Goal: Task Accomplishment & Management: Manage account settings

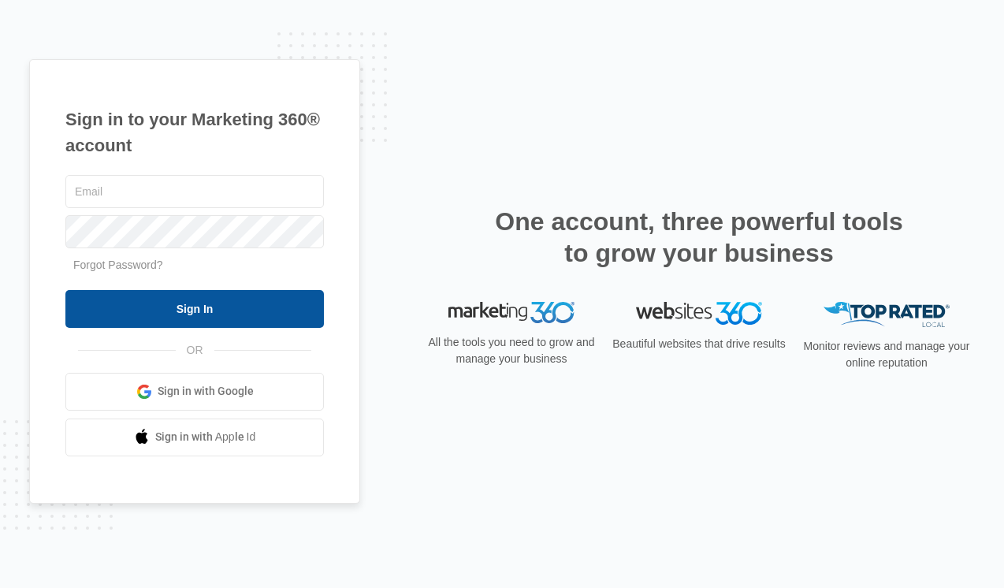
type input "kendall.constable@madwire.com"
click at [210, 294] on input "Sign In" at bounding box center [194, 309] width 259 height 38
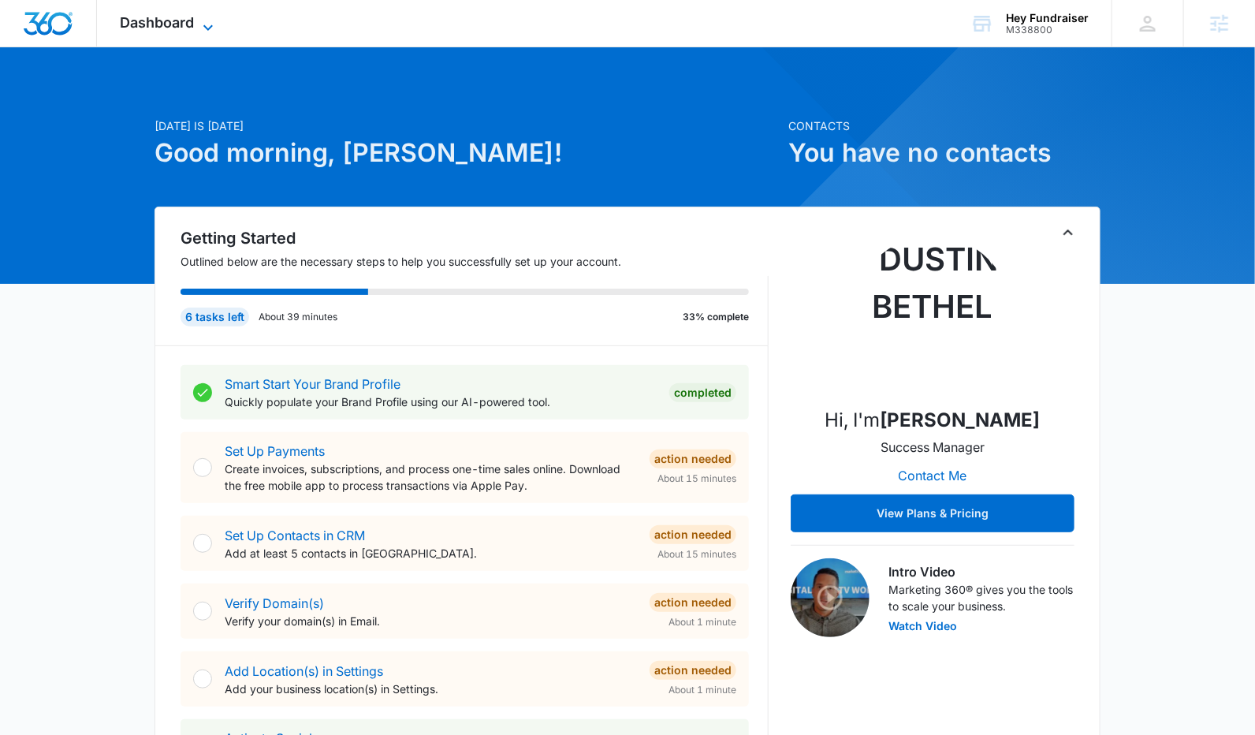
click at [181, 23] on span "Dashboard" at bounding box center [158, 22] width 74 height 17
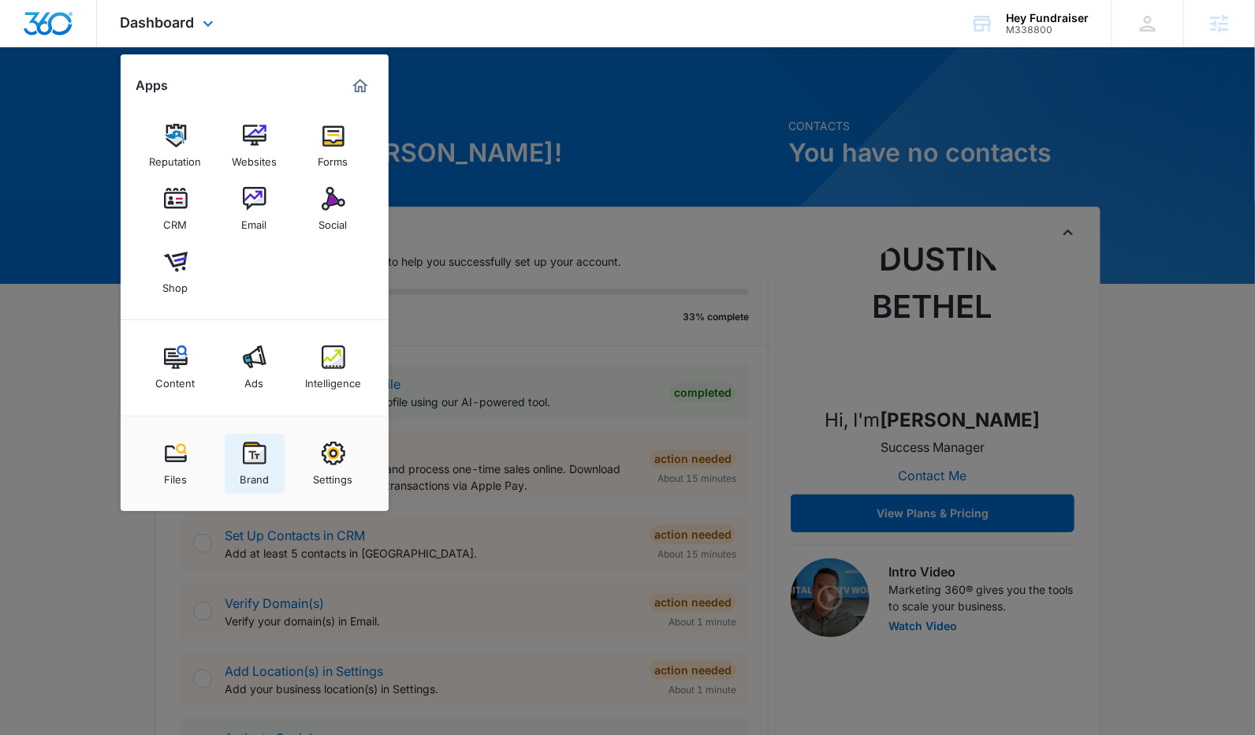
click at [262, 449] on img at bounding box center [255, 453] width 24 height 24
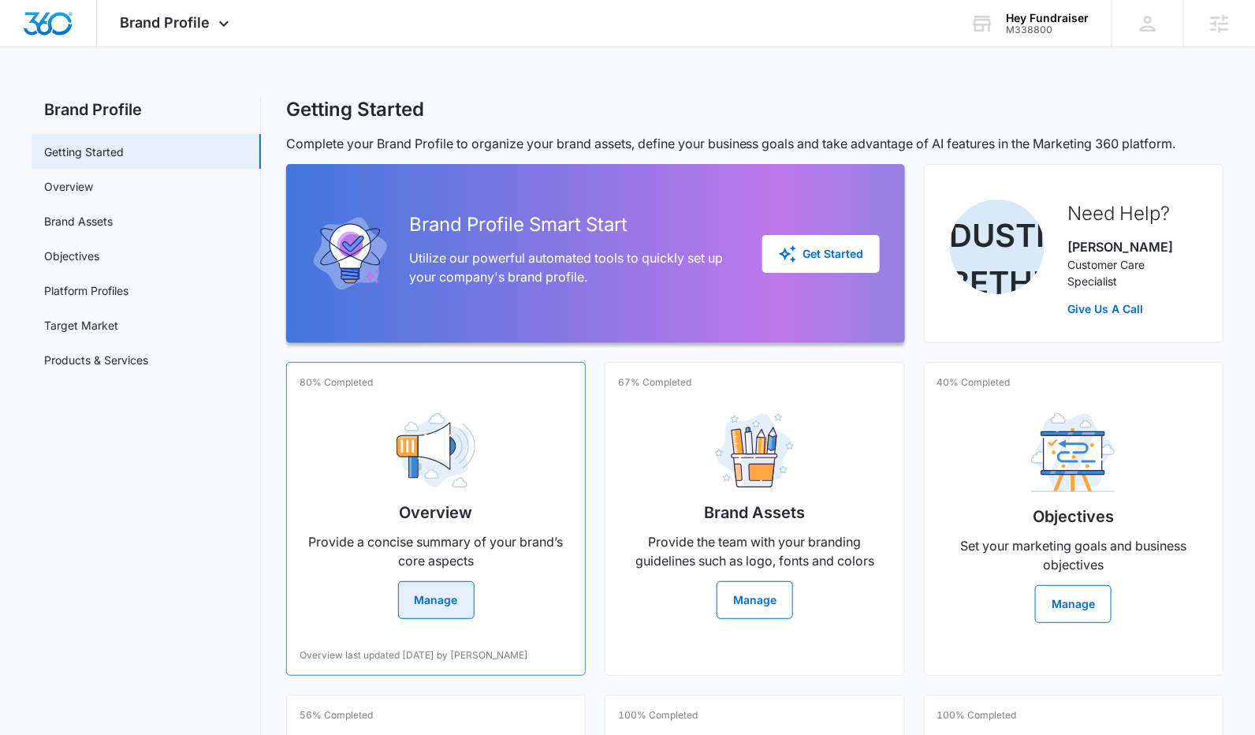
click at [373, 430] on div "Overview Provide a concise summary of your brand’s core aspects Manage" at bounding box center [436, 509] width 273 height 218
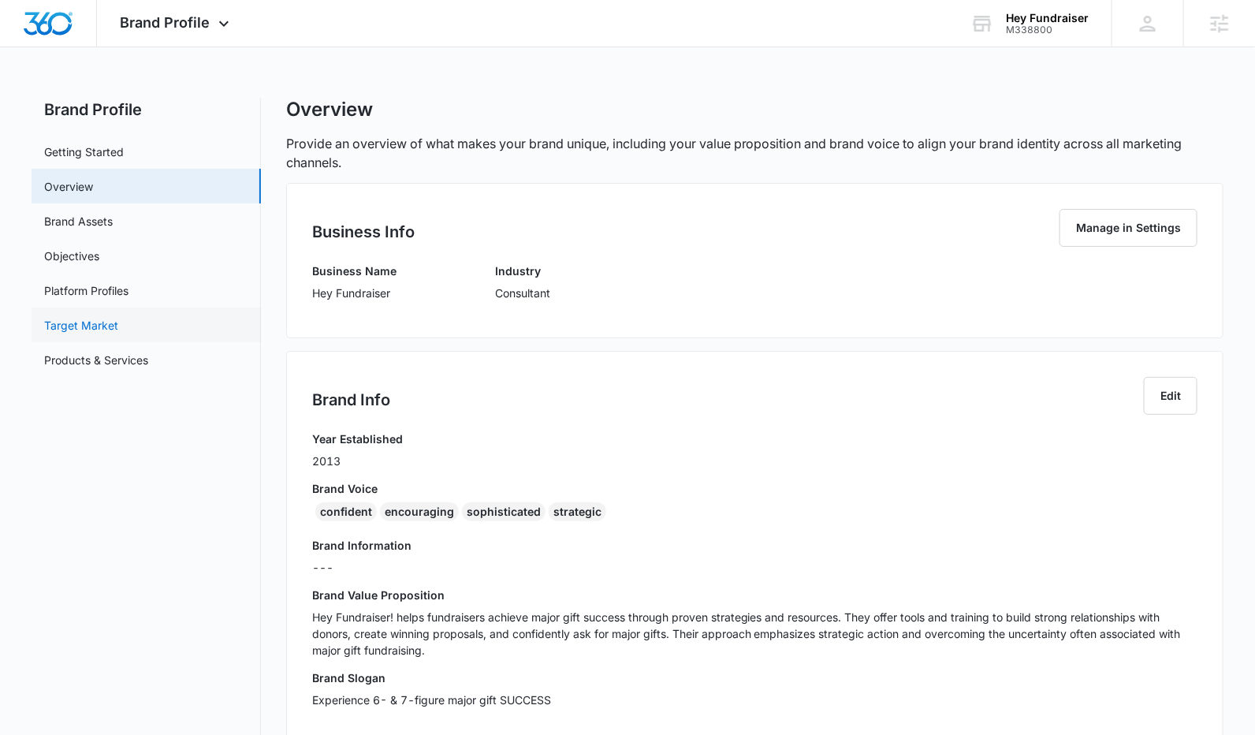
click at [118, 328] on link "Target Market" at bounding box center [81, 325] width 74 height 17
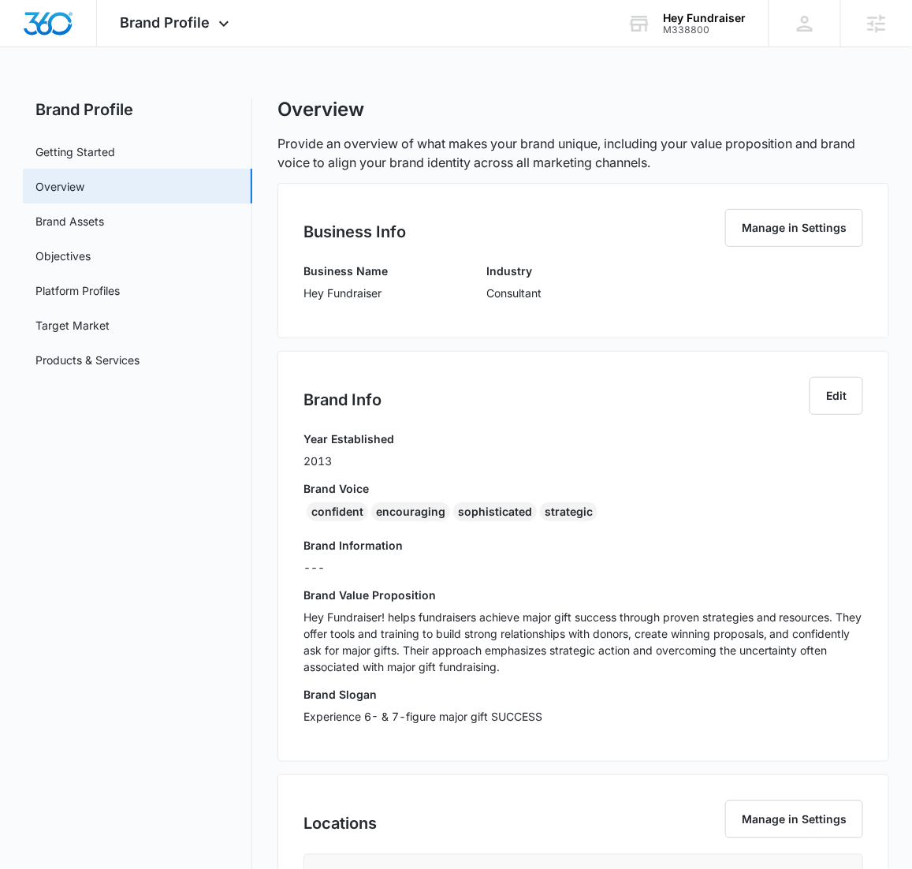
click at [414, 662] on p "Hey Fundraiser! helps fundraisers achieve major gift success through proven str…" at bounding box center [583, 642] width 560 height 66
click at [413, 663] on p "Hey Fundraiser! helps fundraisers achieve major gift success through proven str…" at bounding box center [583, 642] width 560 height 66
click at [413, 634] on p "Hey Fundraiser! helps fundraisers achieve major gift success through proven str…" at bounding box center [583, 642] width 560 height 66
click at [413, 633] on p "Hey Fundraiser! helps fundraisers achieve major gift success through proven str…" at bounding box center [583, 642] width 560 height 66
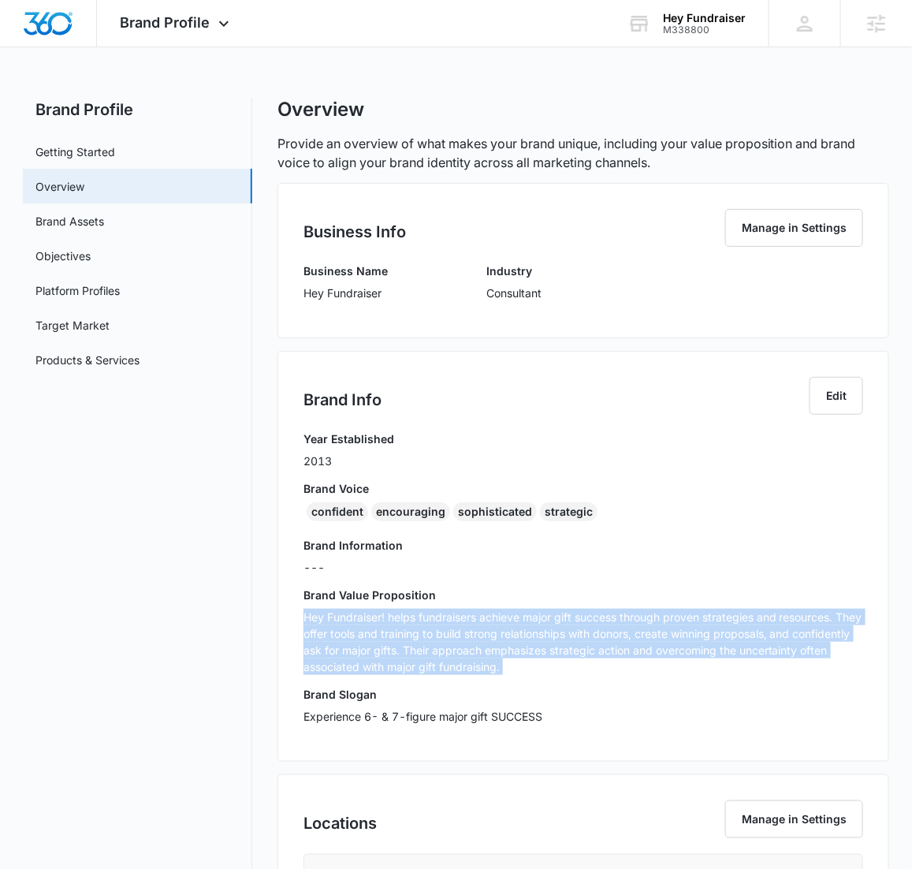
click at [413, 633] on p "Hey Fundraiser! helps fundraisers achieve major gift success through proven str…" at bounding box center [583, 642] width 560 height 66
copy p "Hey Fundraiser! helps fundraisers achieve major gift success through proven str…"
click at [110, 317] on link "Target Market" at bounding box center [72, 325] width 74 height 17
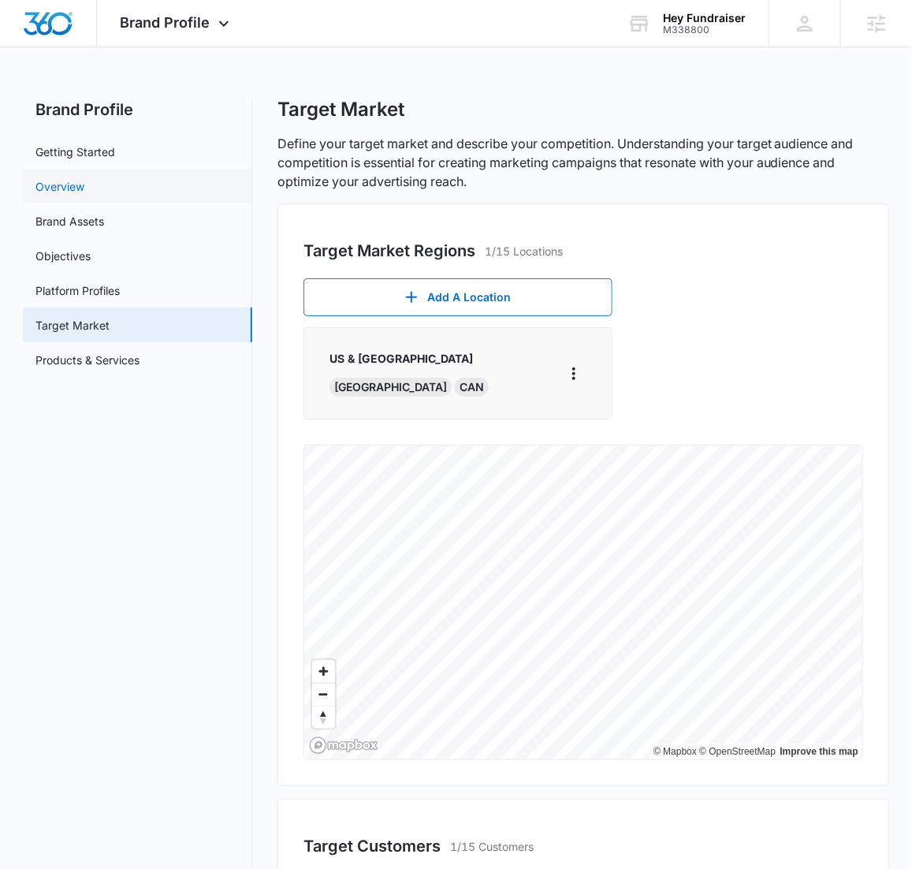
click at [84, 178] on link "Overview" at bounding box center [59, 186] width 49 height 17
